Goal: Contribute content: Add original content to the website for others to see

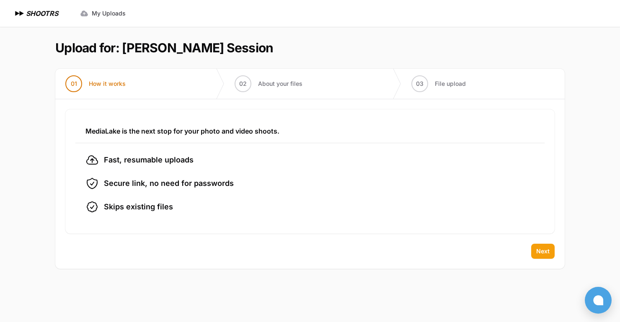
click at [543, 252] on span "Next" at bounding box center [543, 251] width 13 height 8
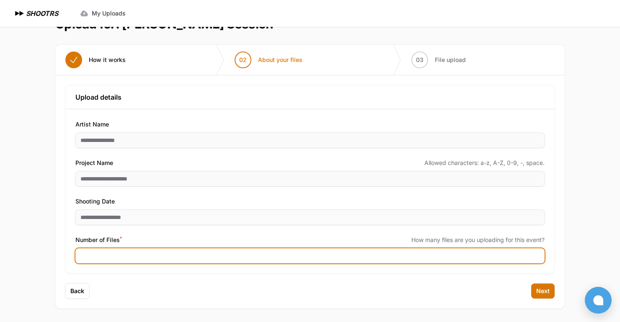
click at [244, 260] on input "Number of Files *" at bounding box center [309, 256] width 469 height 15
type input "***"
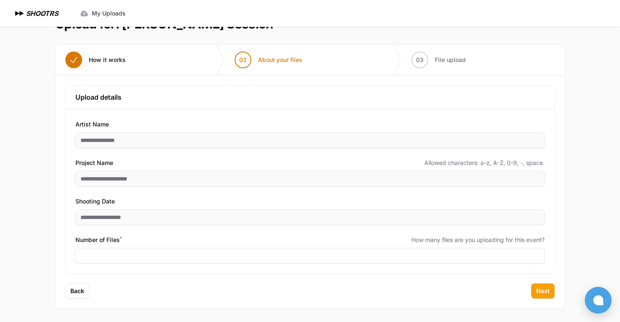
click at [545, 289] on span "Next" at bounding box center [543, 291] width 13 height 8
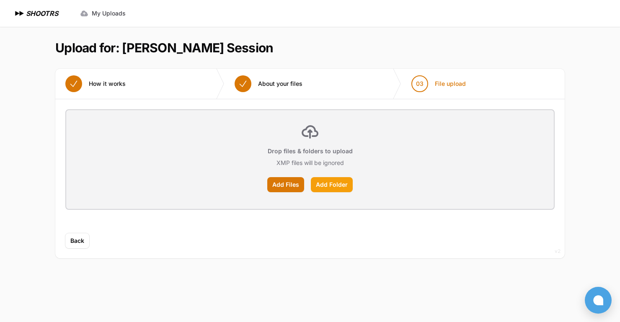
click at [337, 185] on label "Add Folder" at bounding box center [332, 184] width 42 height 15
click at [0, 0] on input "Add Folder" at bounding box center [0, 0] width 0 height 0
